Goal: Use online tool/utility: Use online tool/utility

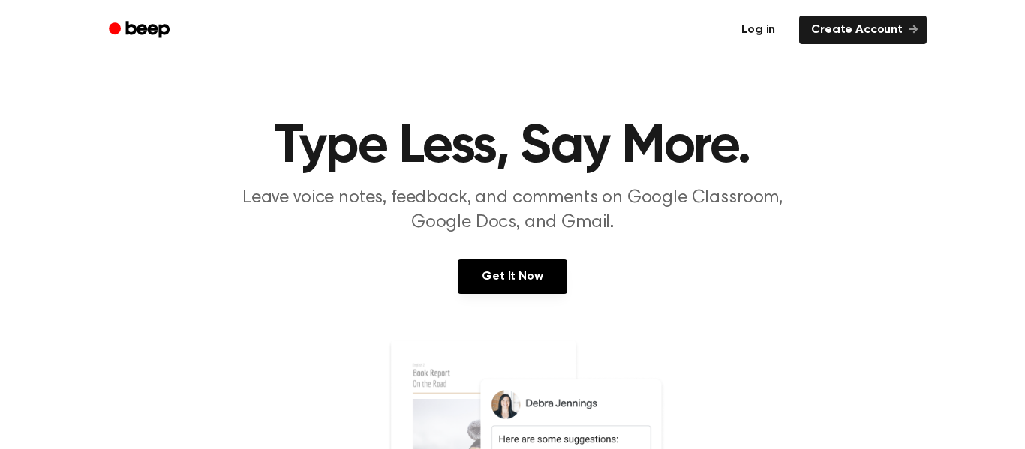
click at [744, 38] on link "Log in" at bounding box center [758, 30] width 64 height 35
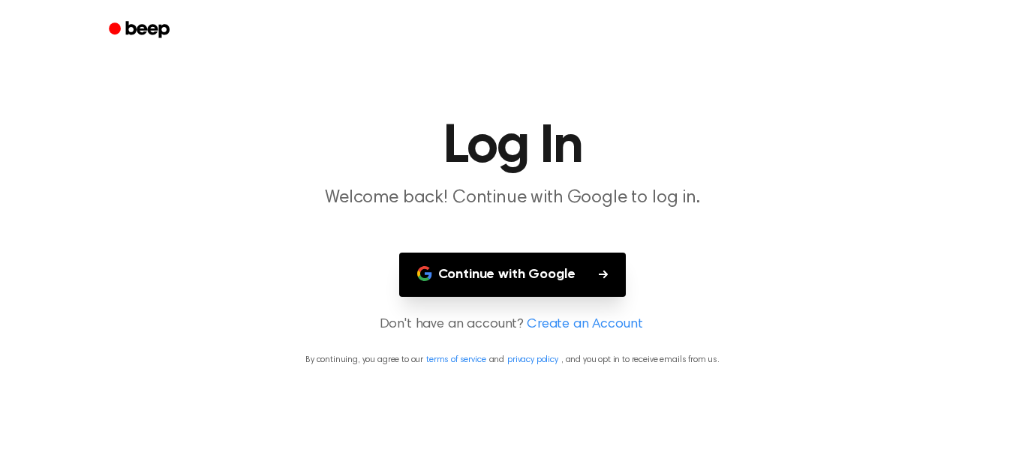
click at [578, 244] on main "Log In Welcome back! Continue with Google to log in. Continue with Google Don't…" at bounding box center [512, 224] width 1025 height 449
click at [572, 259] on button "Continue with Google" at bounding box center [512, 275] width 227 height 44
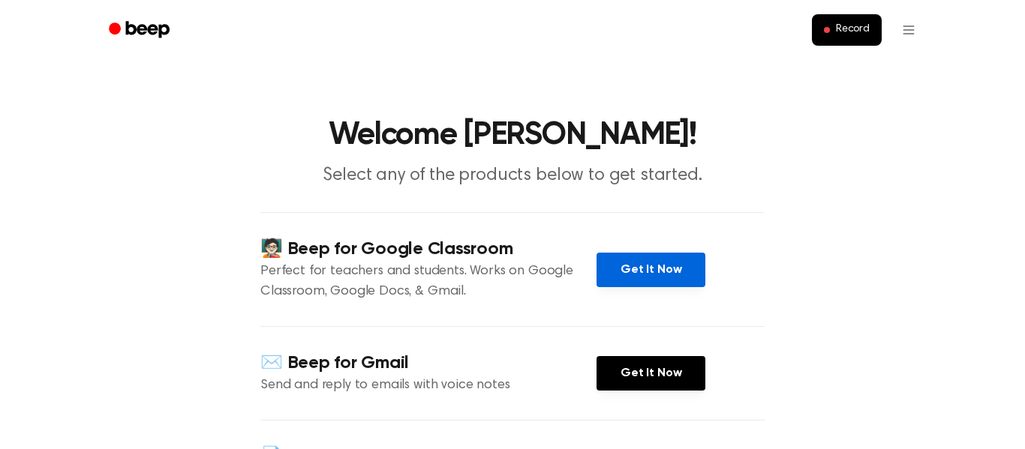
click at [645, 266] on link "Get It Now" at bounding box center [650, 270] width 109 height 35
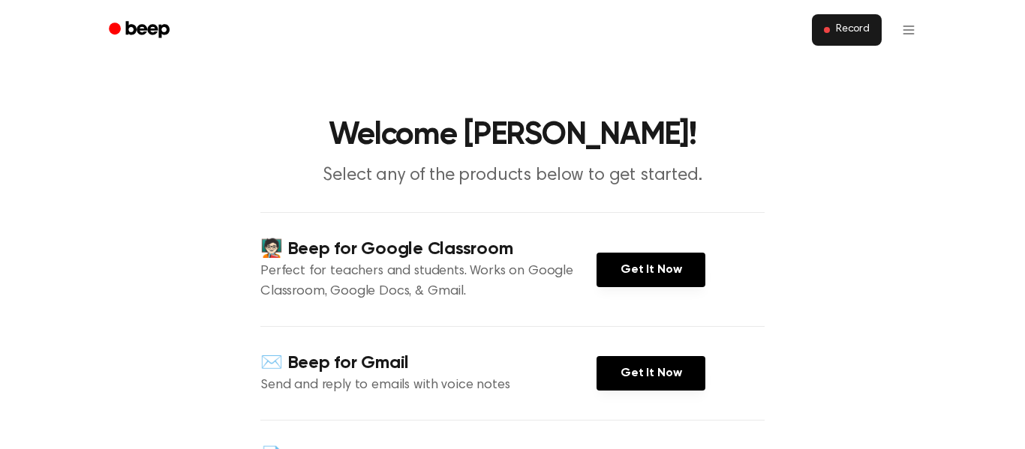
click at [825, 38] on button "Record" at bounding box center [847, 30] width 70 height 32
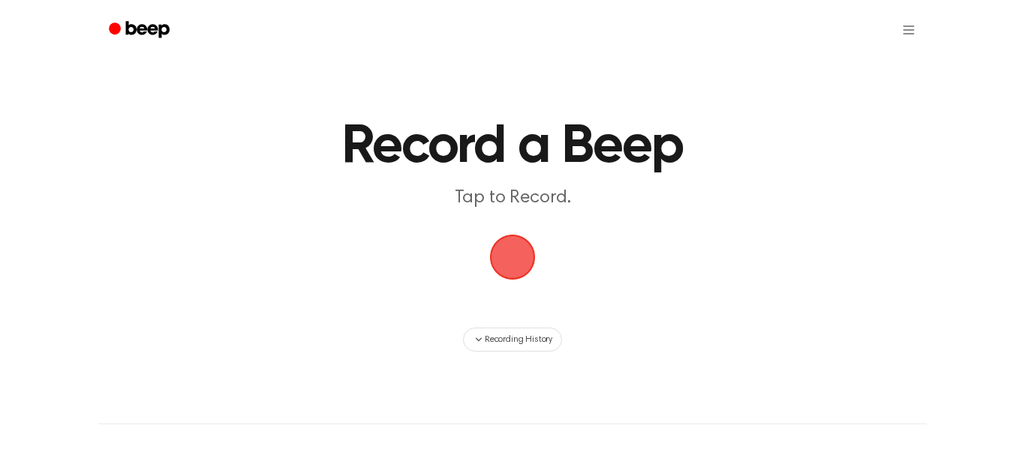
click at [482, 265] on main "Record a Beep Tap to Record. Recording History" at bounding box center [512, 176] width 1025 height 352
click at [513, 272] on span "button" at bounding box center [513, 258] width 46 height 46
click at [511, 267] on span "button" at bounding box center [512, 257] width 49 height 49
click at [510, 267] on span "button" at bounding box center [512, 257] width 49 height 49
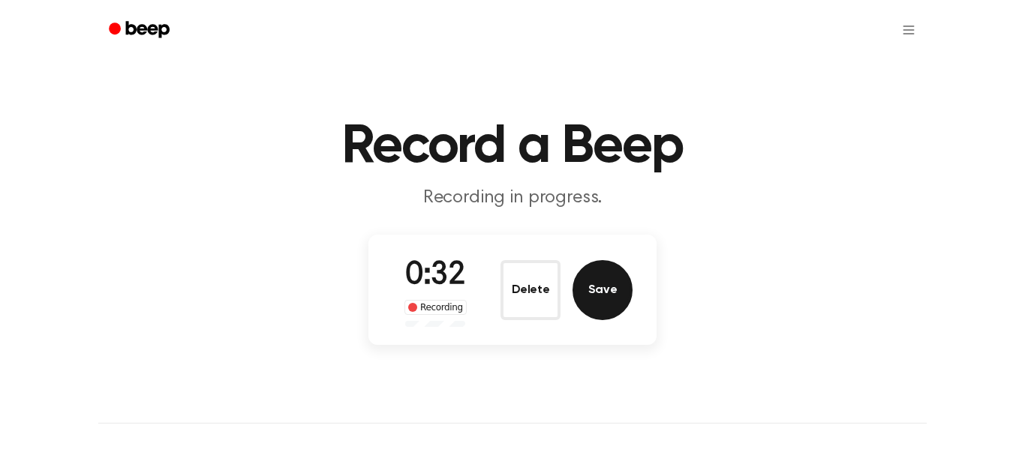
click at [590, 299] on button "Save" at bounding box center [602, 290] width 60 height 60
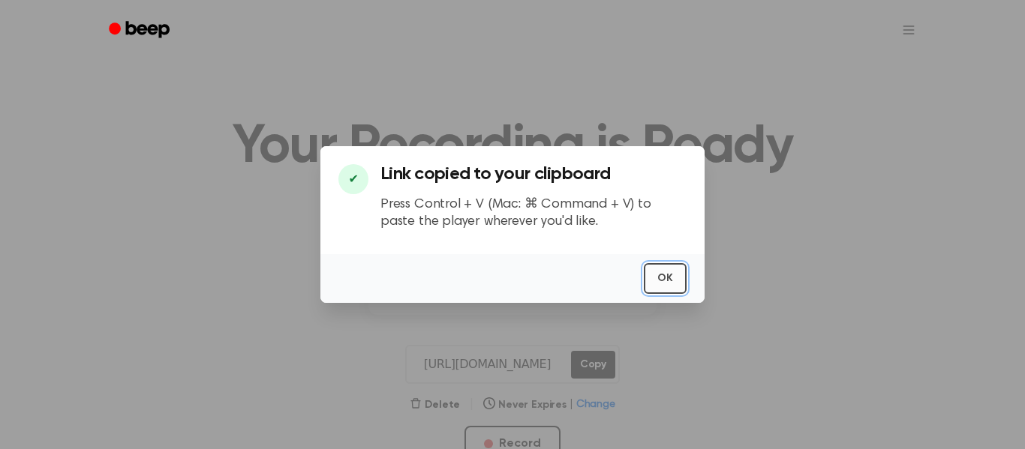
drag, startPoint x: 681, startPoint y: 277, endPoint x: 673, endPoint y: 279, distance: 7.8
click at [673, 279] on button "OK" at bounding box center [665, 278] width 43 height 31
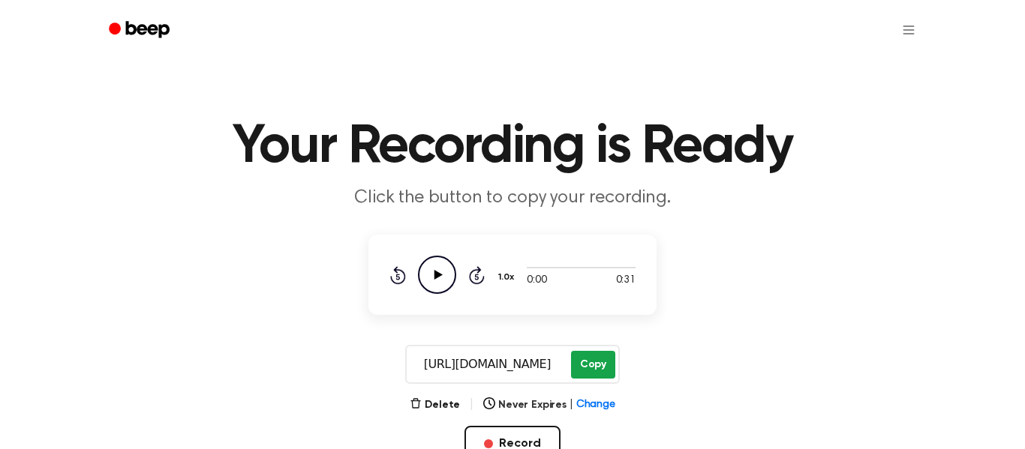
click at [586, 366] on button "Copy" at bounding box center [593, 365] width 44 height 28
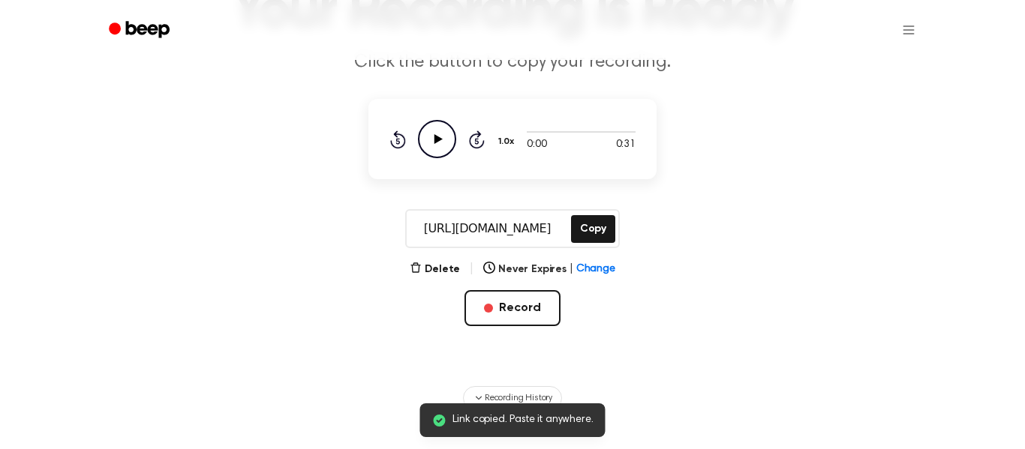
scroll to position [140, 0]
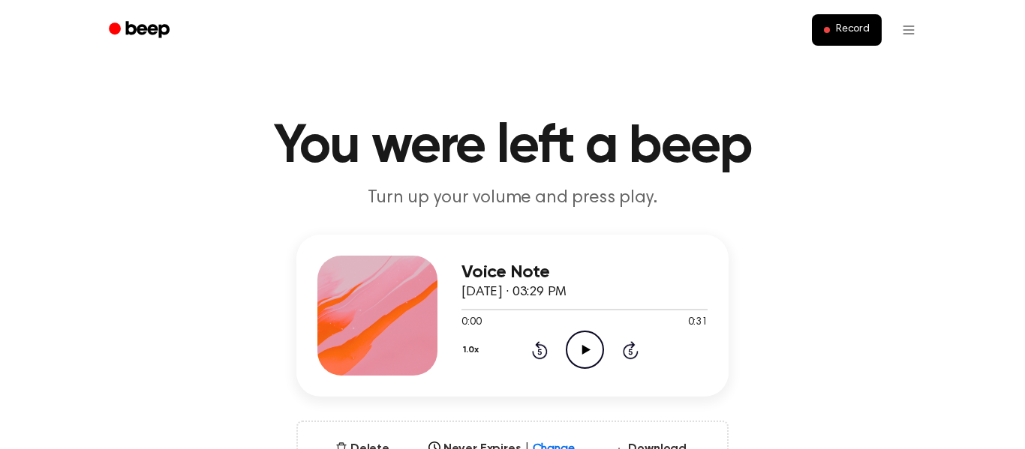
click at [587, 331] on icon "Play Audio" at bounding box center [585, 350] width 38 height 38
click at [584, 353] on icon "Pause Audio" at bounding box center [585, 350] width 38 height 38
